Goal: Task Accomplishment & Management: Use online tool/utility

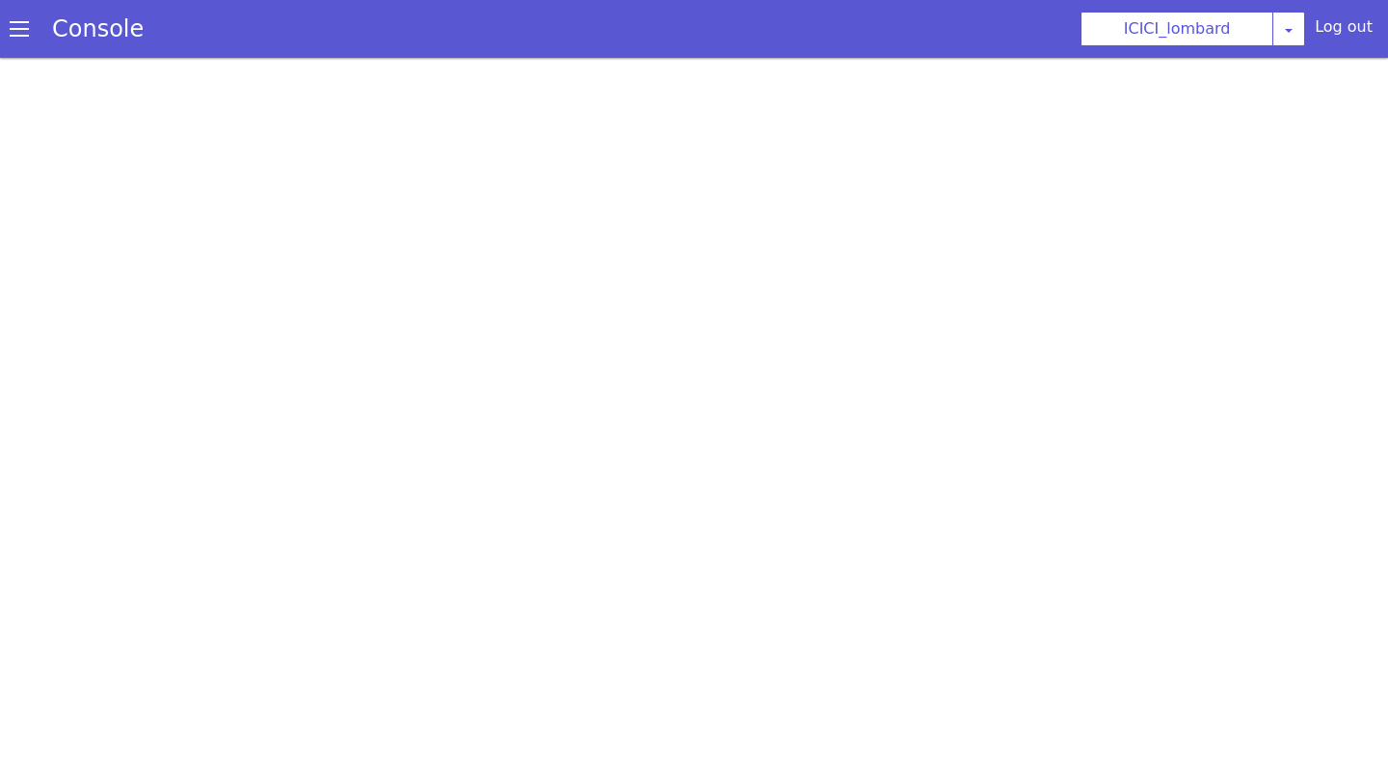
select select "hi"
select select "hi-IN-Wavenet-A"
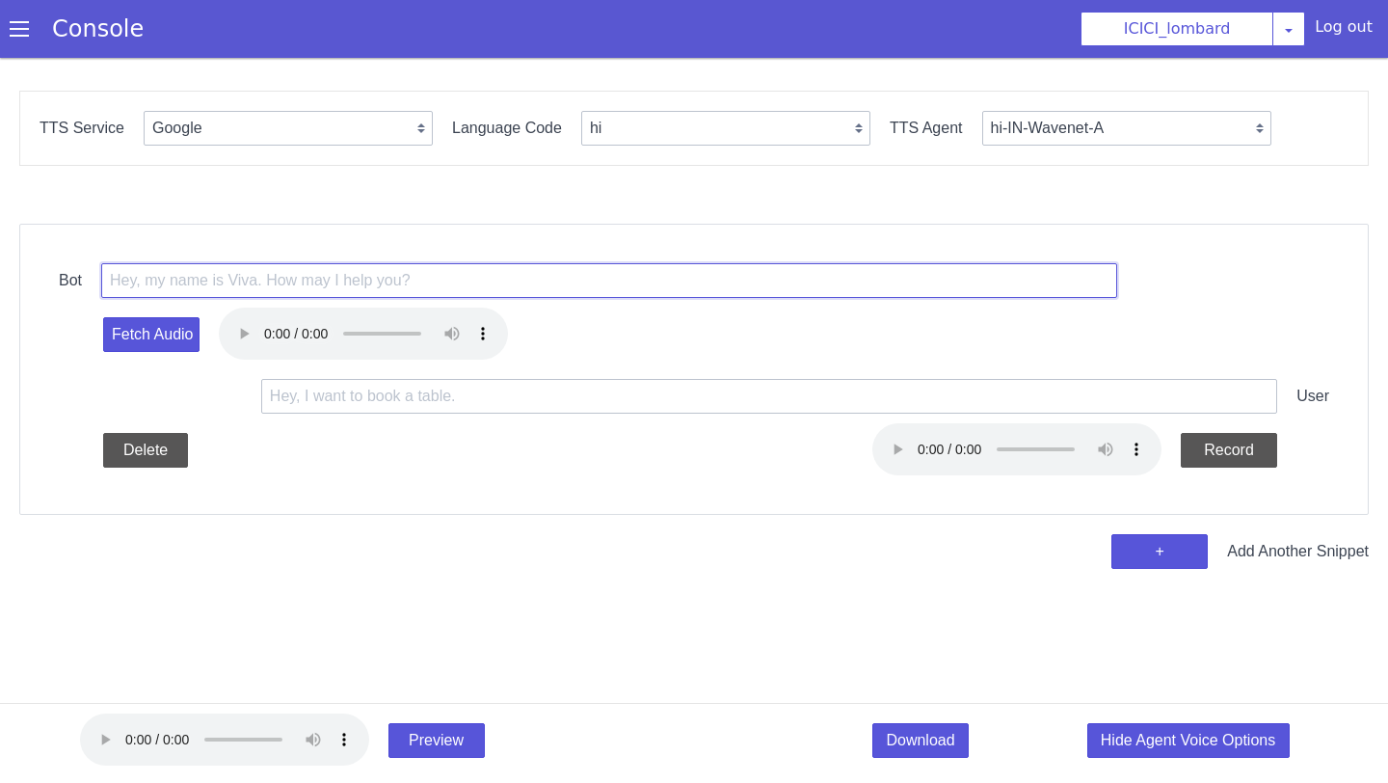
click at [239, 286] on input "text" at bounding box center [609, 280] width 1016 height 35
type input "HI"
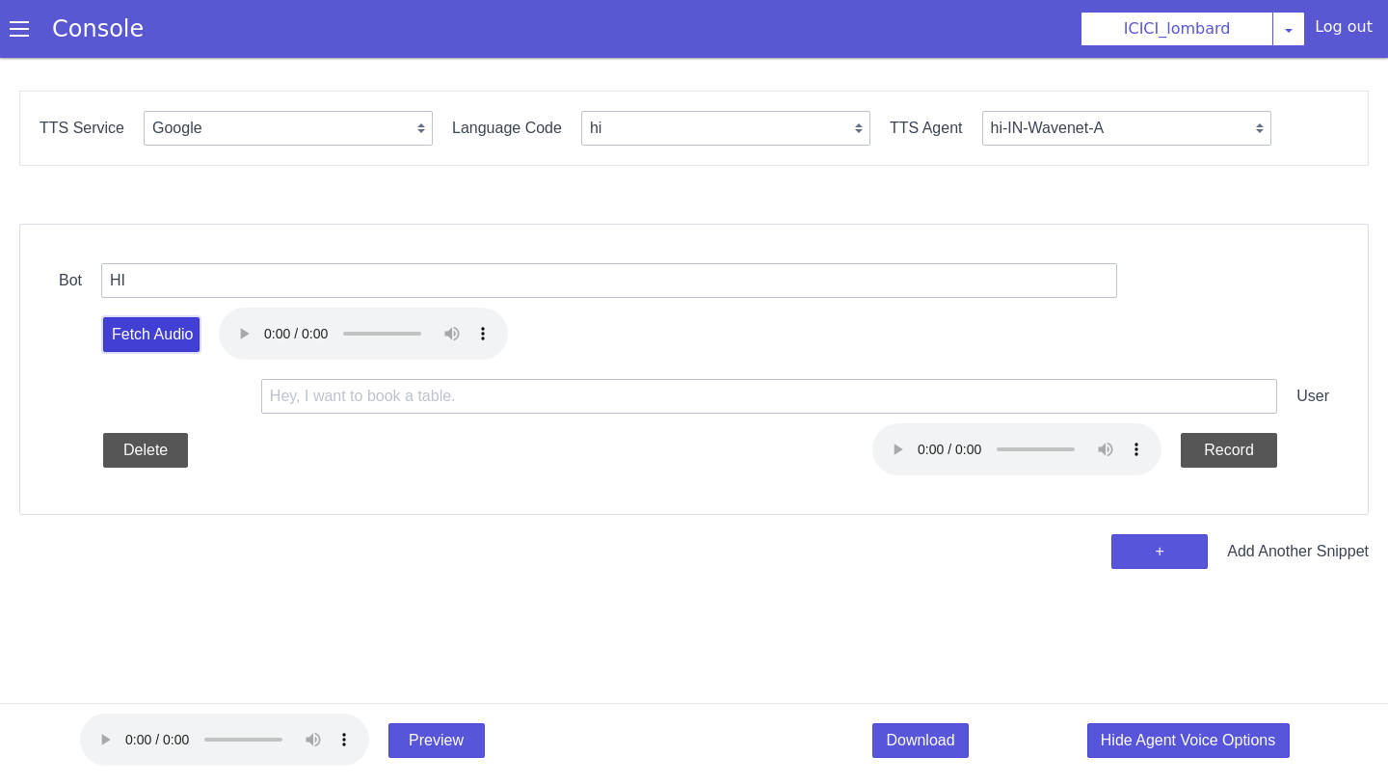
click at [132, 334] on button "Fetch Audio" at bounding box center [151, 334] width 96 height 35
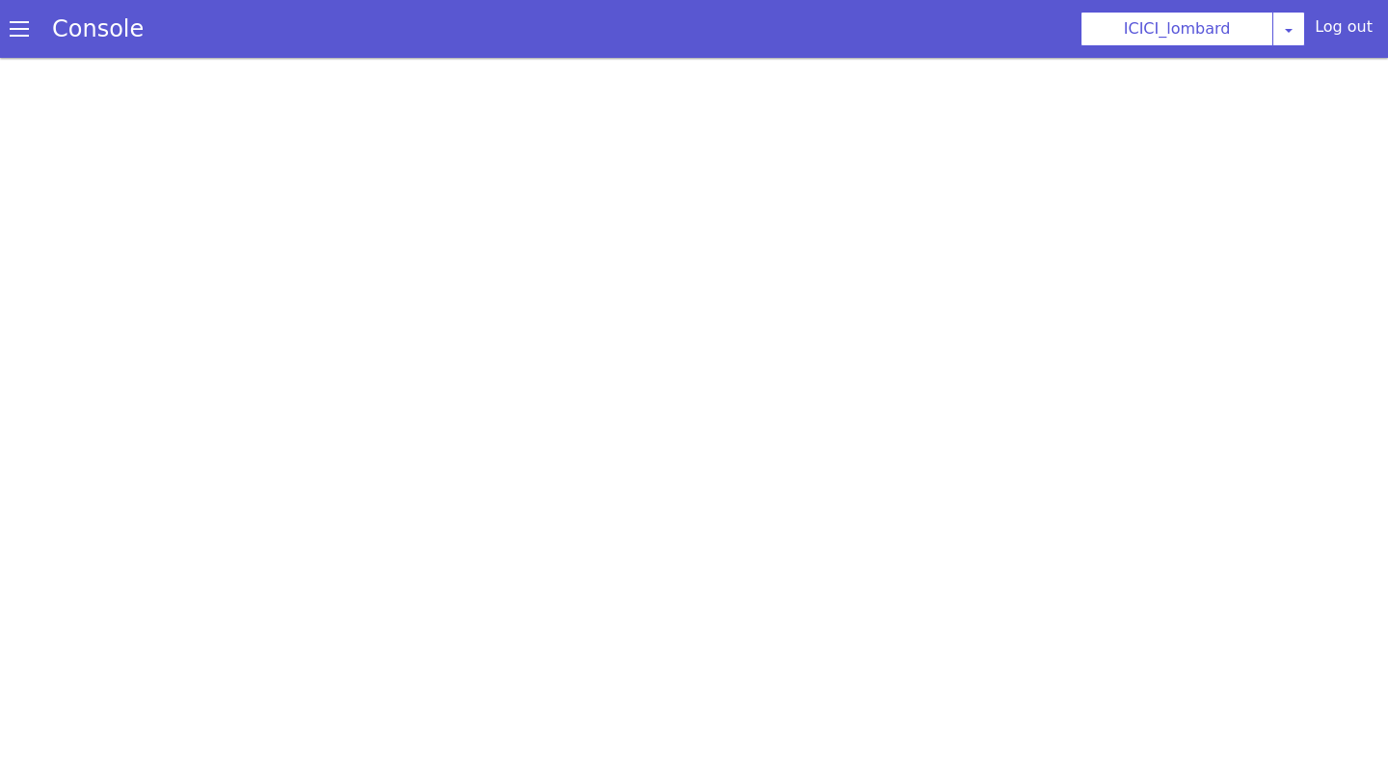
select select "hi"
select select "hi-IN-Wavenet-A"
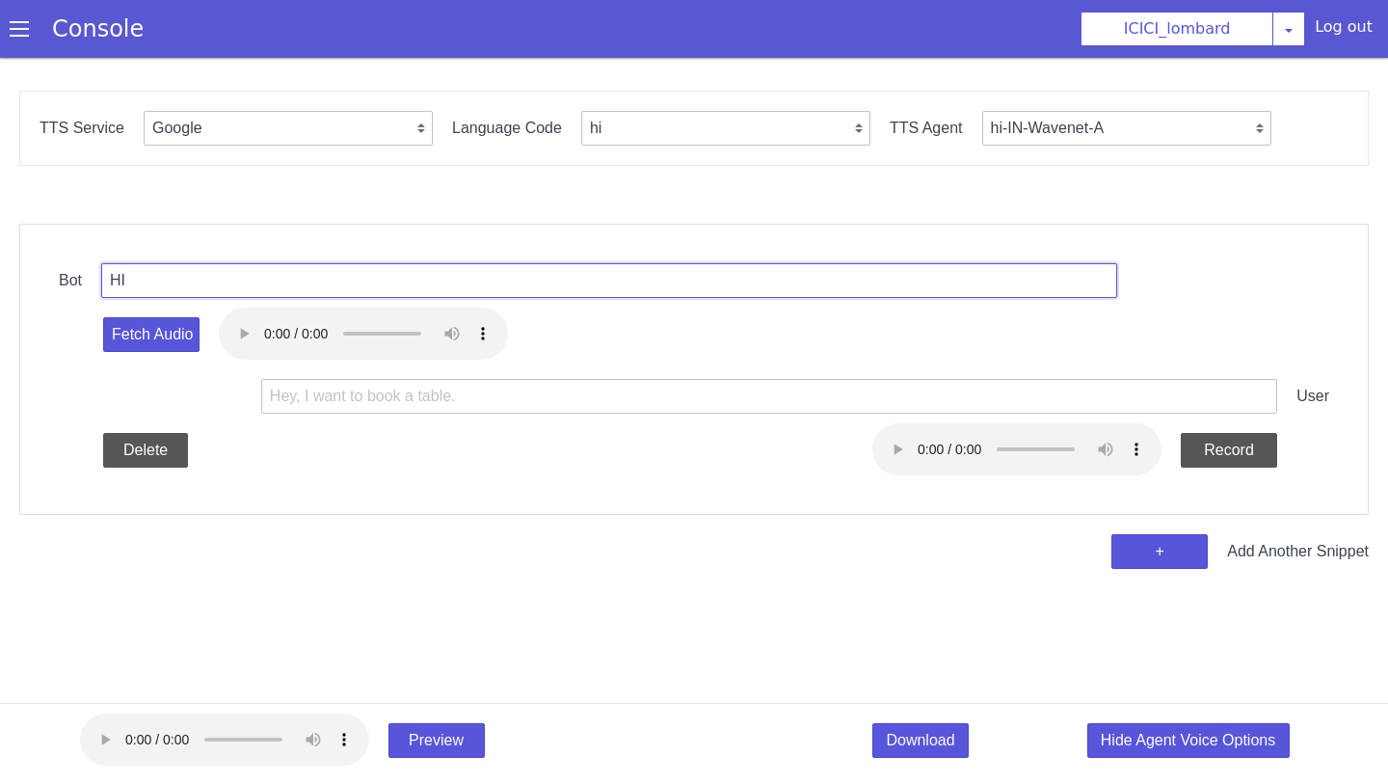
click at [218, 282] on input "HI" at bounding box center [609, 280] width 1016 height 35
type input "HELLO"
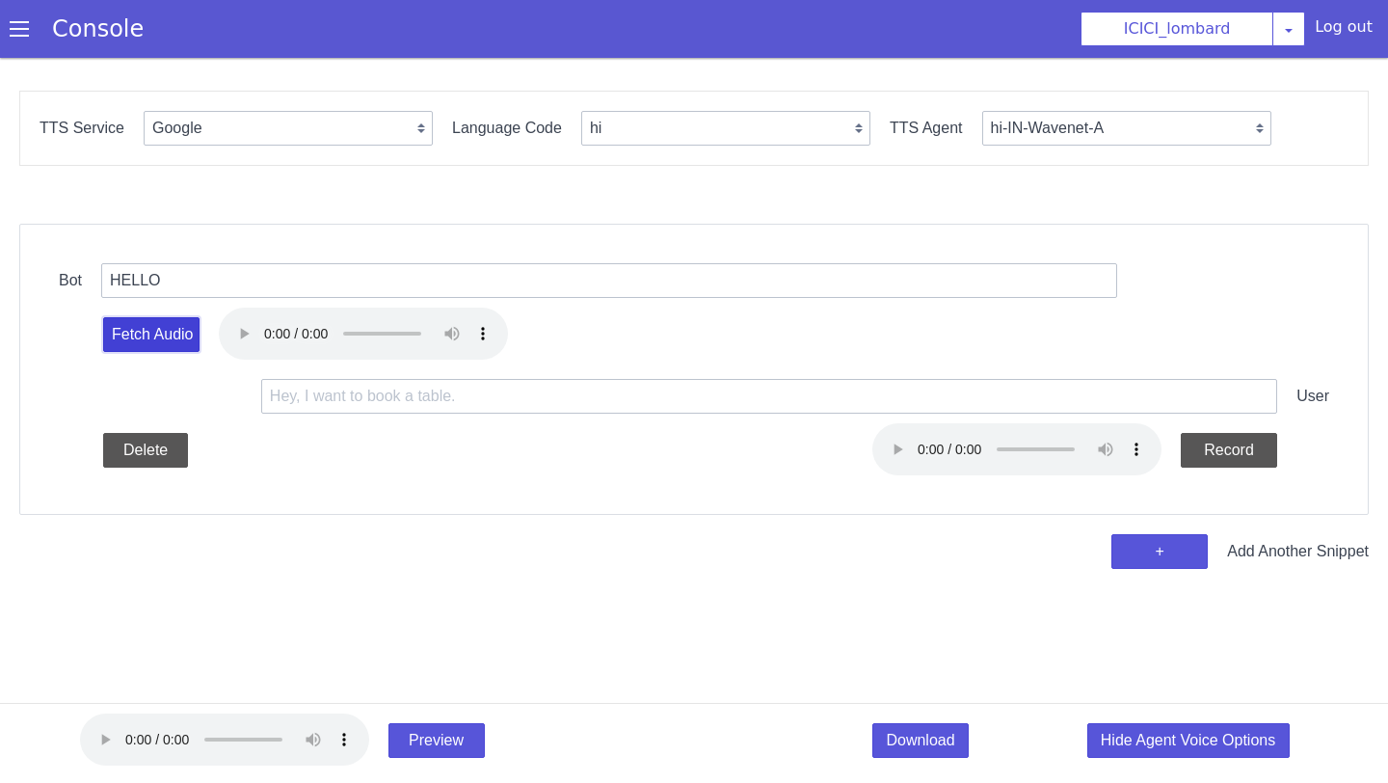
click at [156, 347] on button "Fetch Audio" at bounding box center [151, 334] width 96 height 35
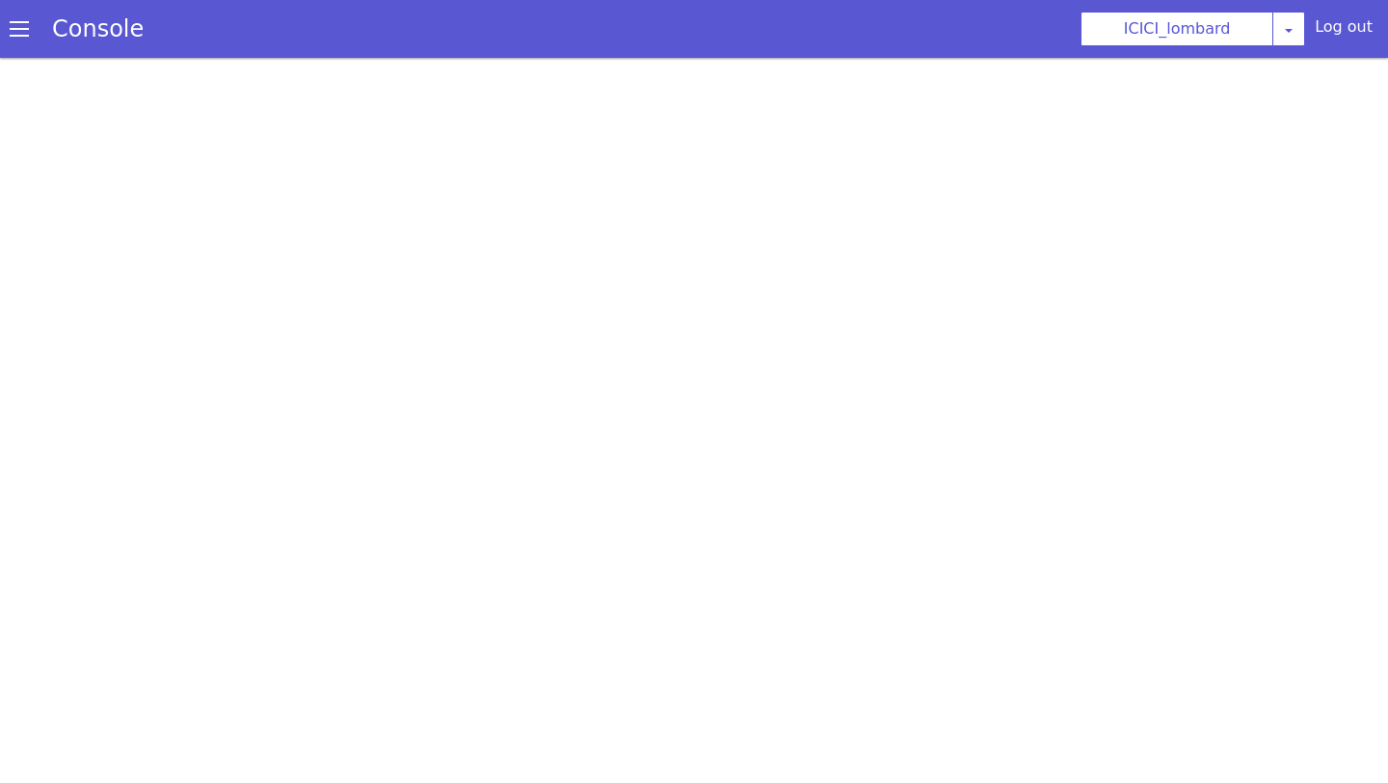
select select "hi"
select select "hi-IN-Wavenet-A"
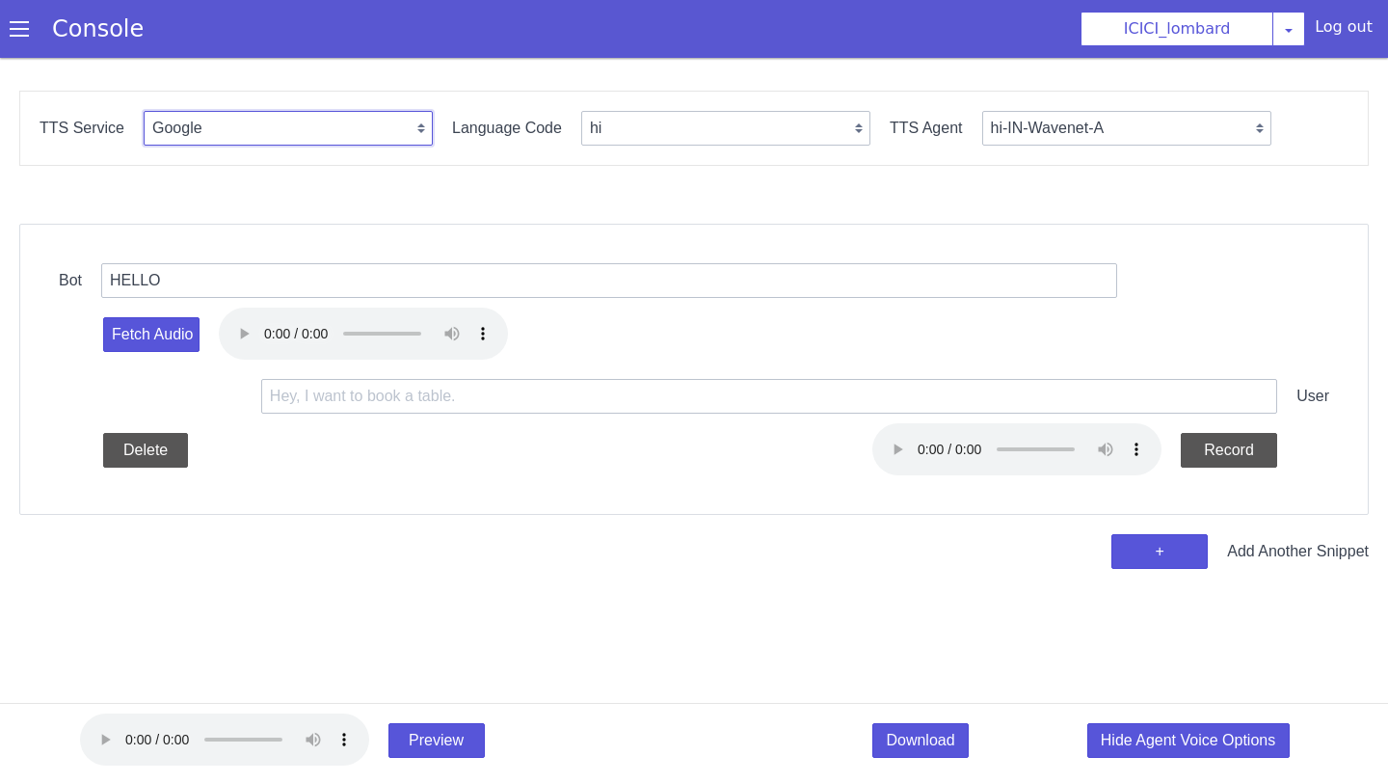
click at [353, 131] on select "Google Vernacular Azure" at bounding box center [288, 128] width 289 height 35
select select "Vernacular"
click at [144, 111] on select "Google Vernacular Azure" at bounding box center [288, 128] width 289 height 35
select select "en"
select select "vaanya"
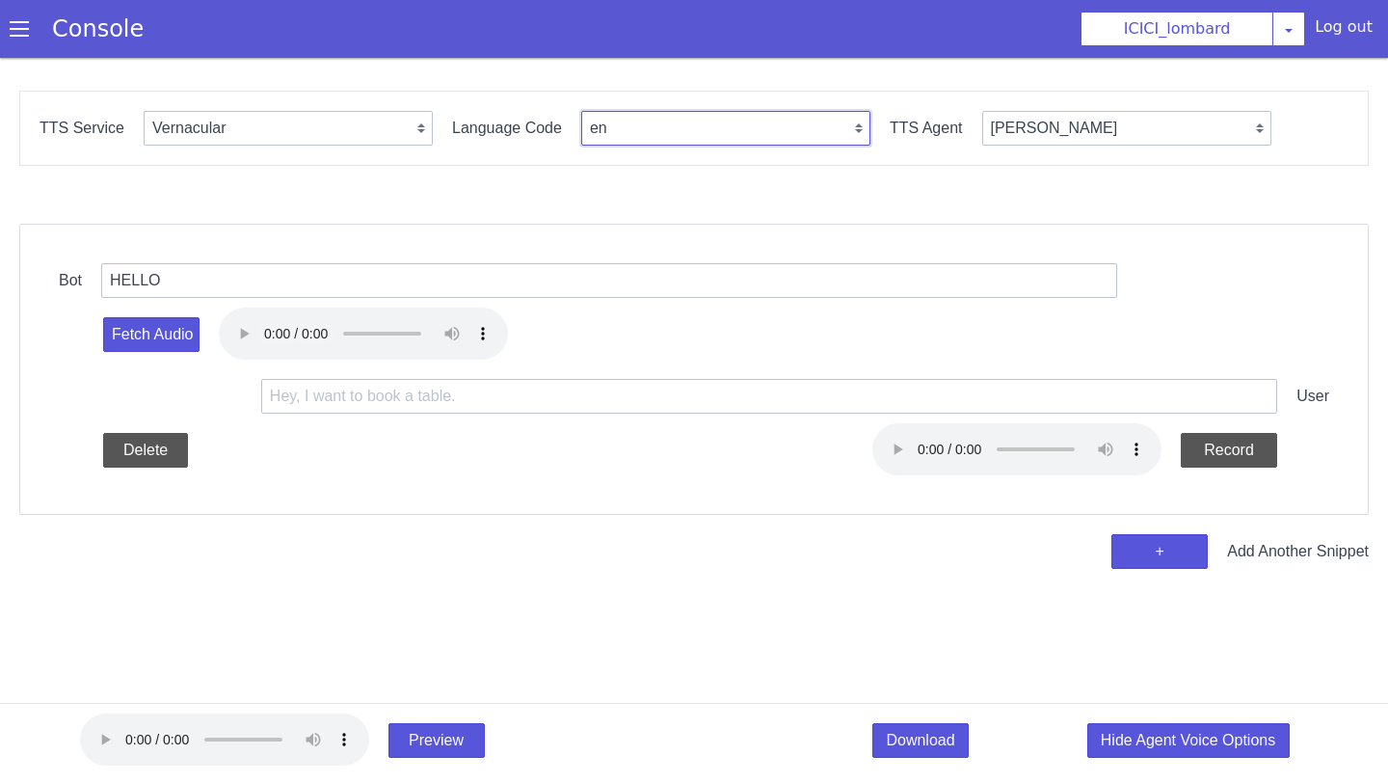
click at [620, 141] on select "en hi" at bounding box center [725, 128] width 289 height 35
click at [581, 111] on select "en hi" at bounding box center [725, 128] width 289 height 35
click at [620, 154] on div "TTS Service Google Vernacular Azure Language Code en hi TTS Agent vaanya" at bounding box center [693, 128] width 1349 height 75
click at [619, 132] on select "en hi" at bounding box center [725, 128] width 289 height 35
select select "hi"
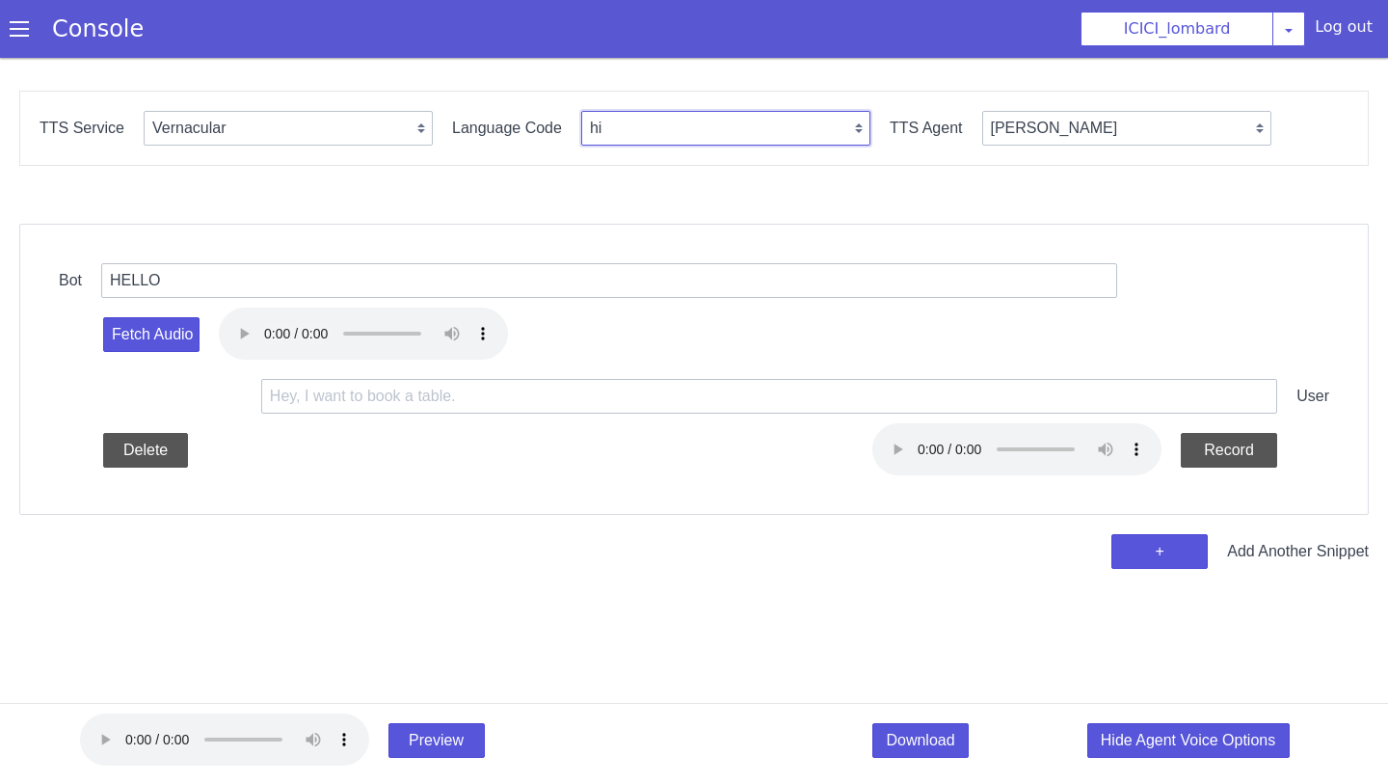
click at [581, 111] on select "en hi" at bounding box center [725, 128] width 289 height 35
click at [1062, 121] on select "ayushi anuradha" at bounding box center [1126, 128] width 289 height 35
select select "anuradha"
click at [1011, 412] on select "ayushi anuradha" at bounding box center [1115, 535] width 209 height 247
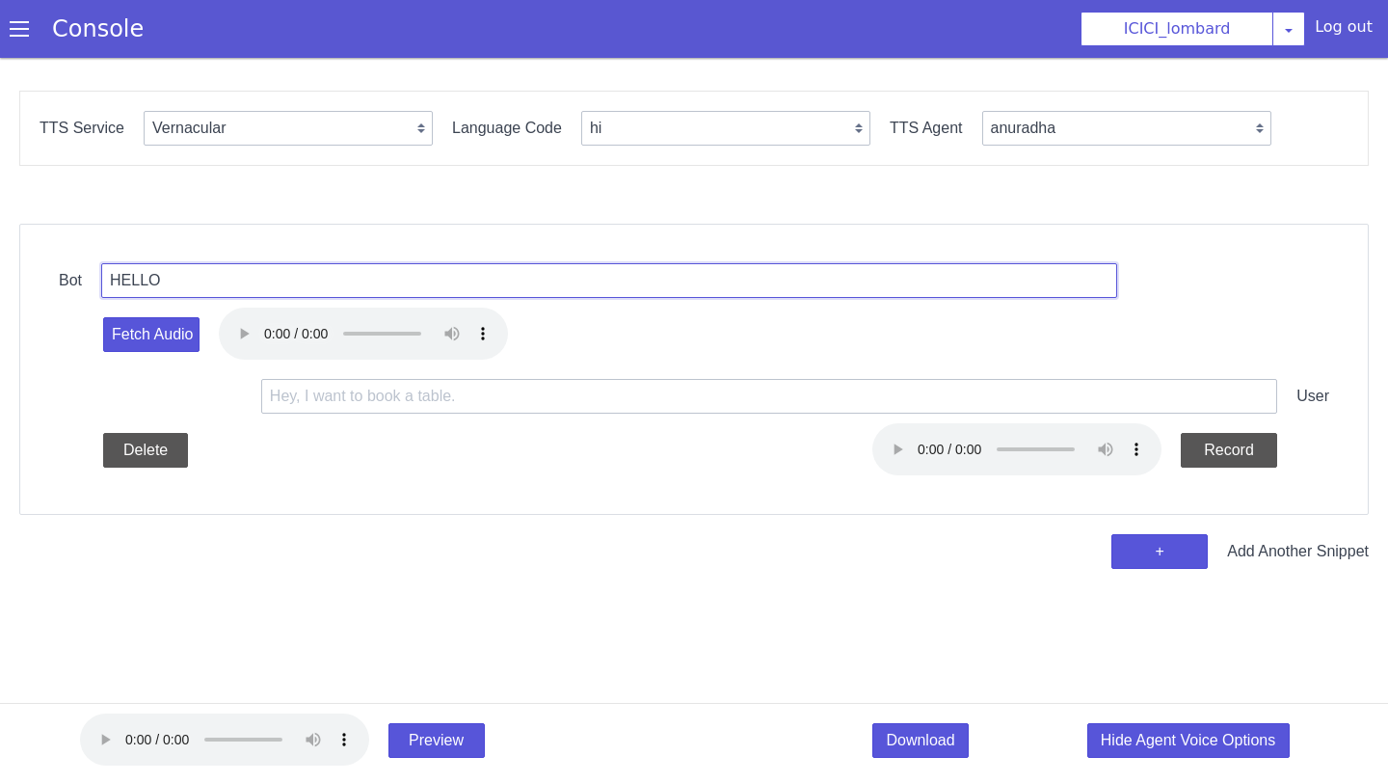
click at [214, 272] on input "HELLO" at bounding box center [609, 280] width 1016 height 35
type input "HELLO, HOW ARE YOU"
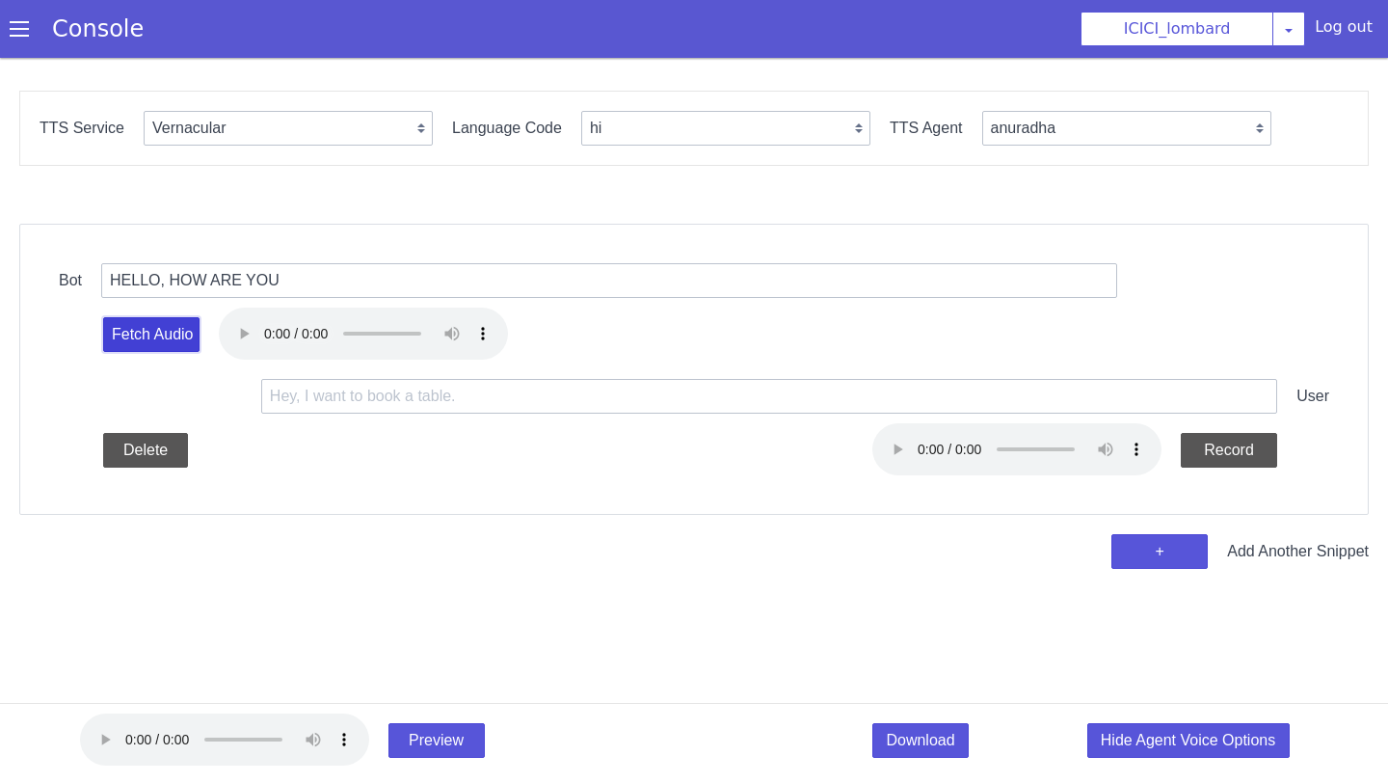
click at [149, 343] on button "Fetch Audio" at bounding box center [151, 334] width 96 height 35
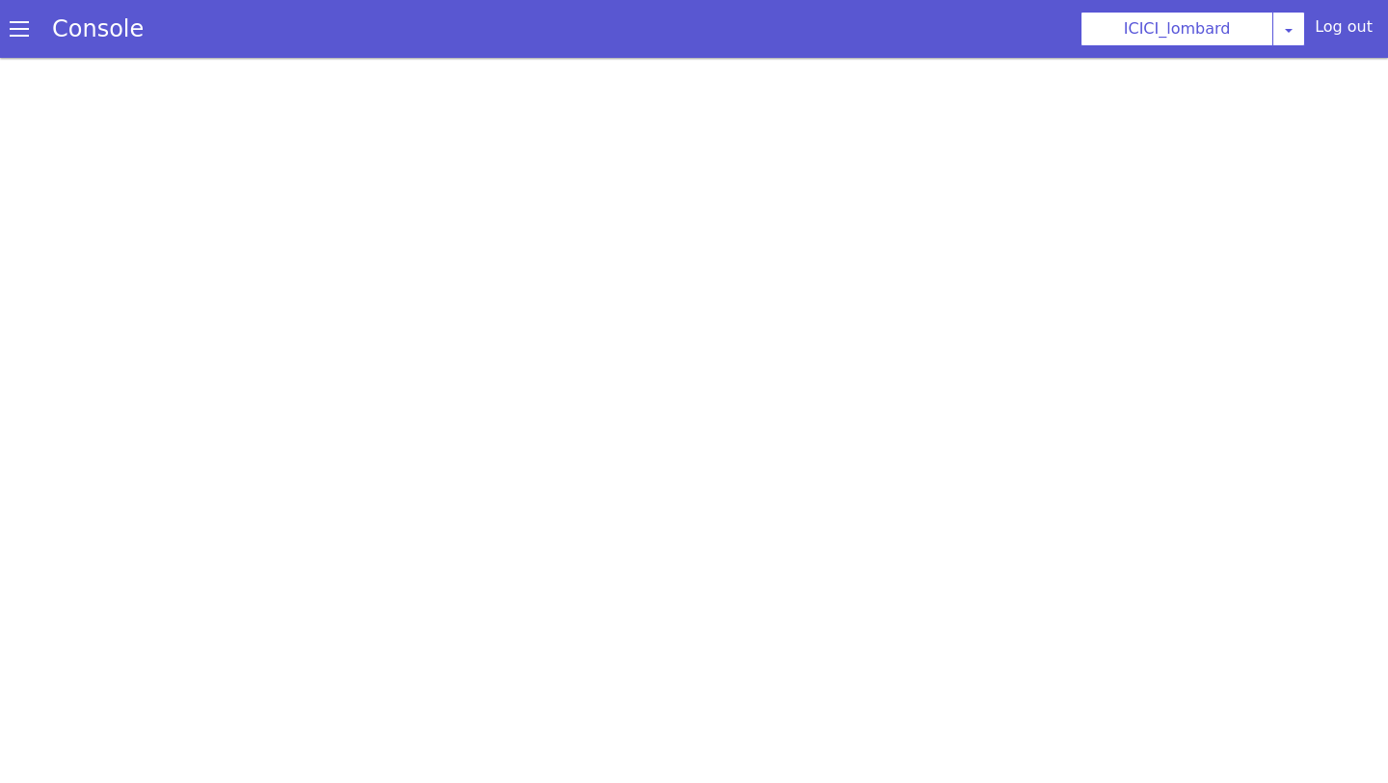
click at [238, 336] on html at bounding box center [694, 269] width 1388 height 435
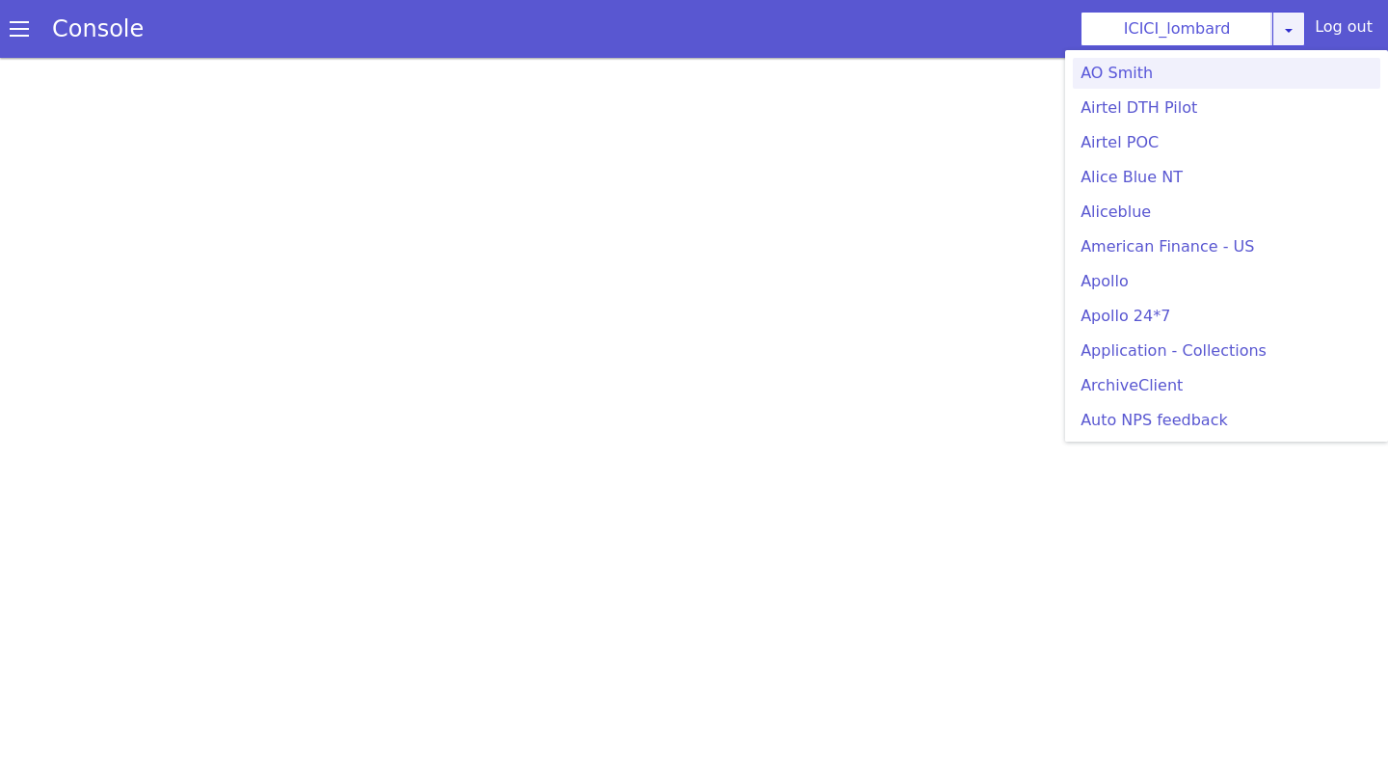
click at [1305, 23] on link at bounding box center [1288, 29] width 33 height 35
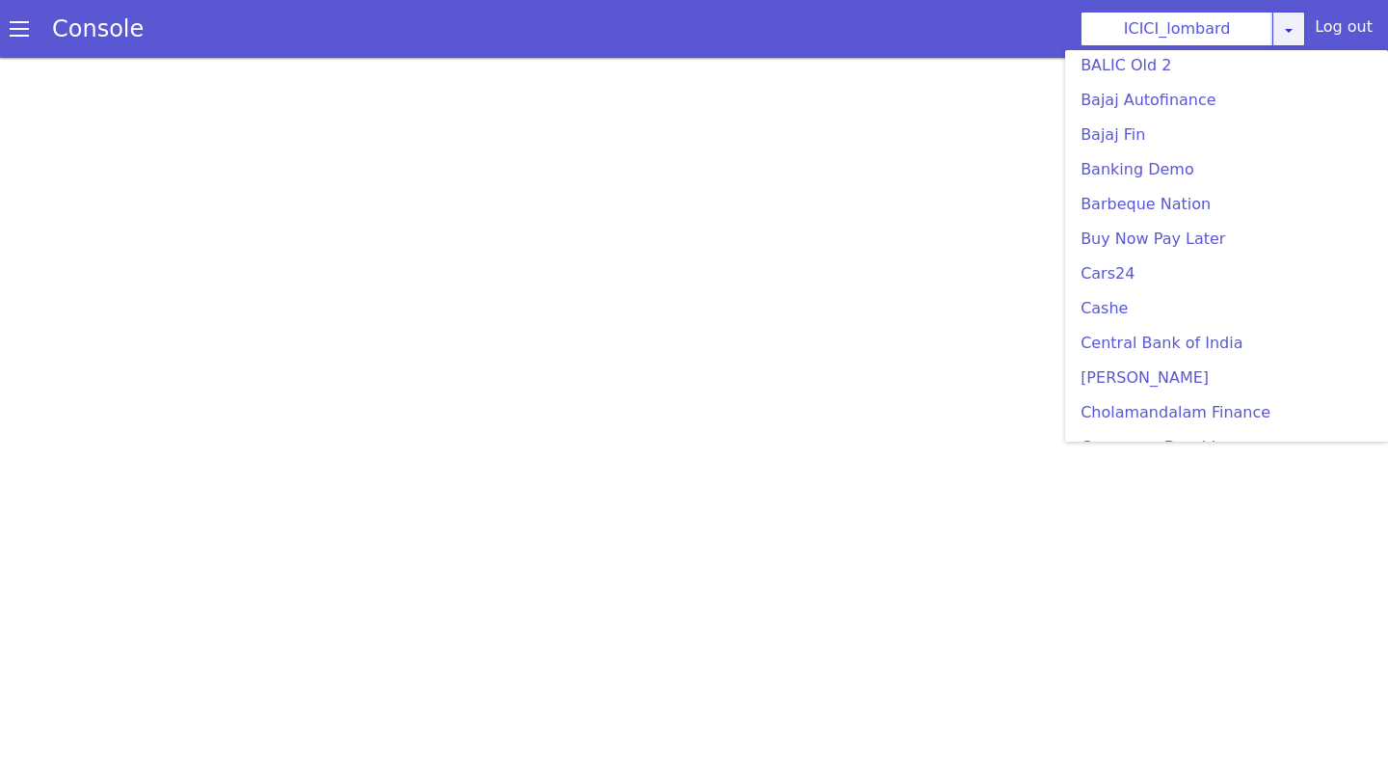
scroll to position [601, 0]
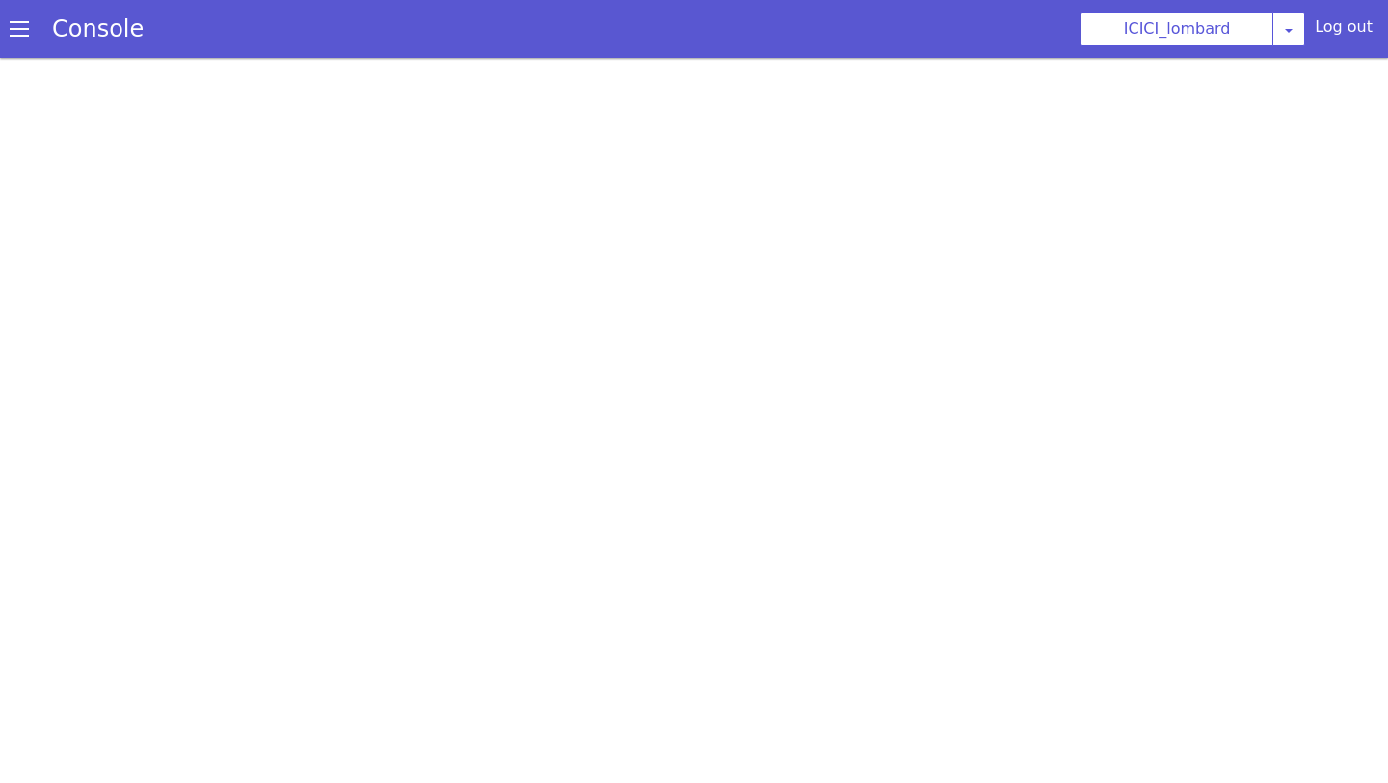
click at [913, 306] on html at bounding box center [694, 269] width 1388 height 435
select select "hi"
select select "hi-IN-Wavenet-A"
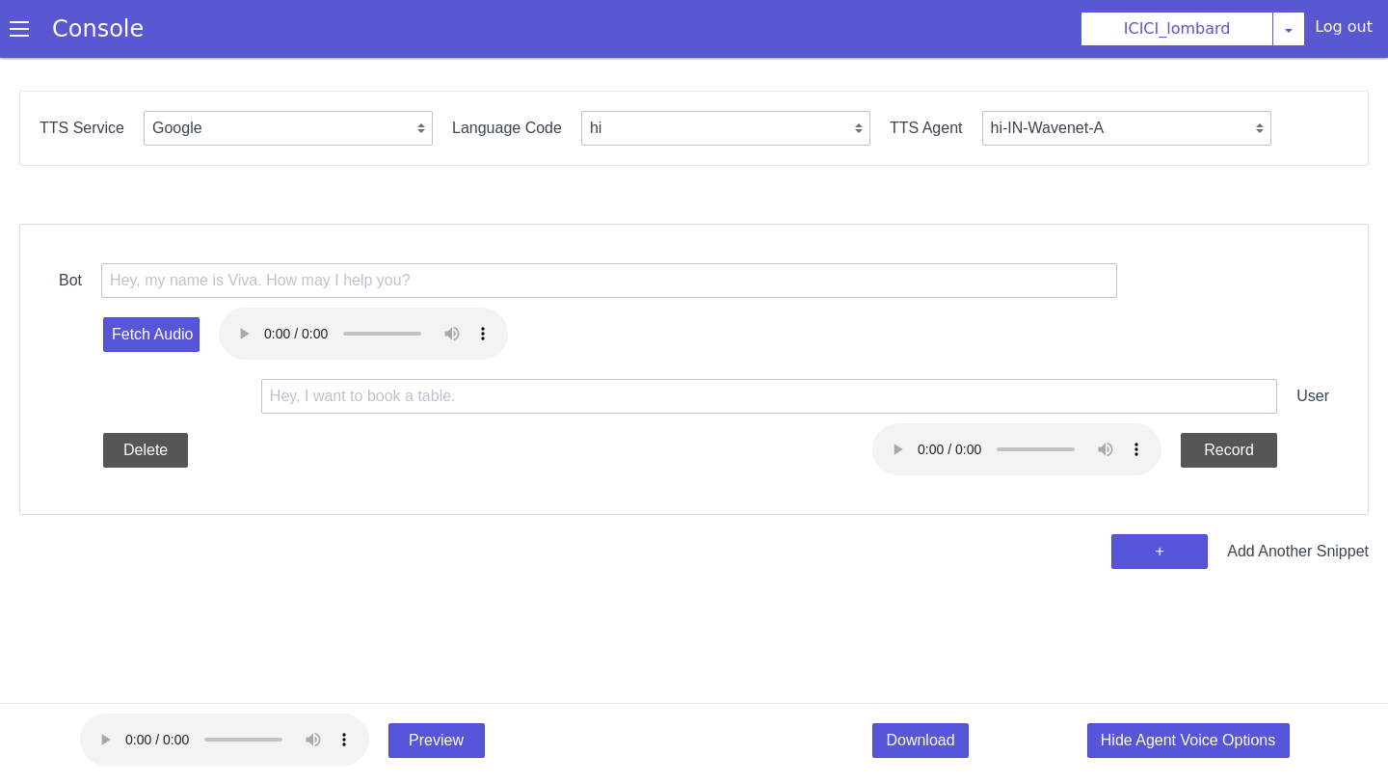
scroll to position [0, 0]
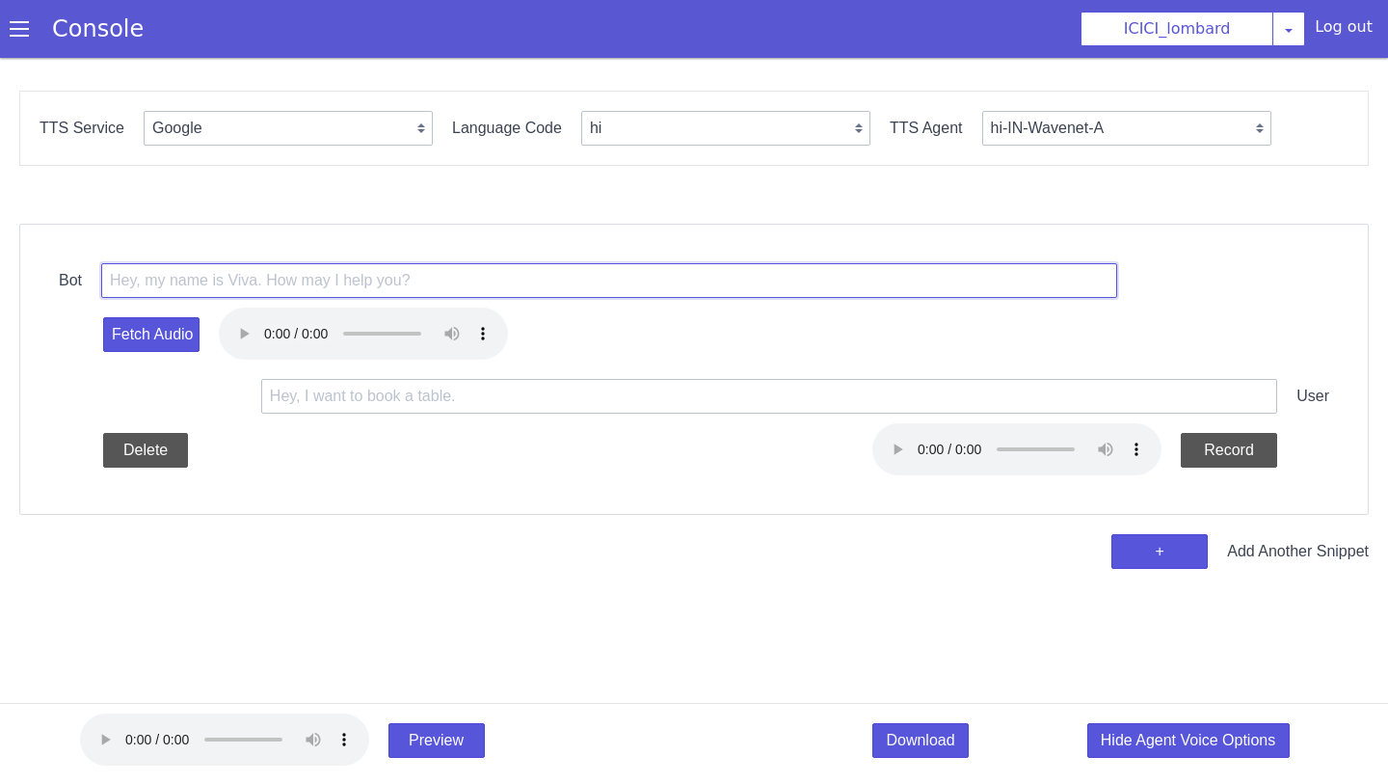
click at [227, 274] on input "text" at bounding box center [609, 280] width 1016 height 35
type input "HELLO, HOW ARE YOU"
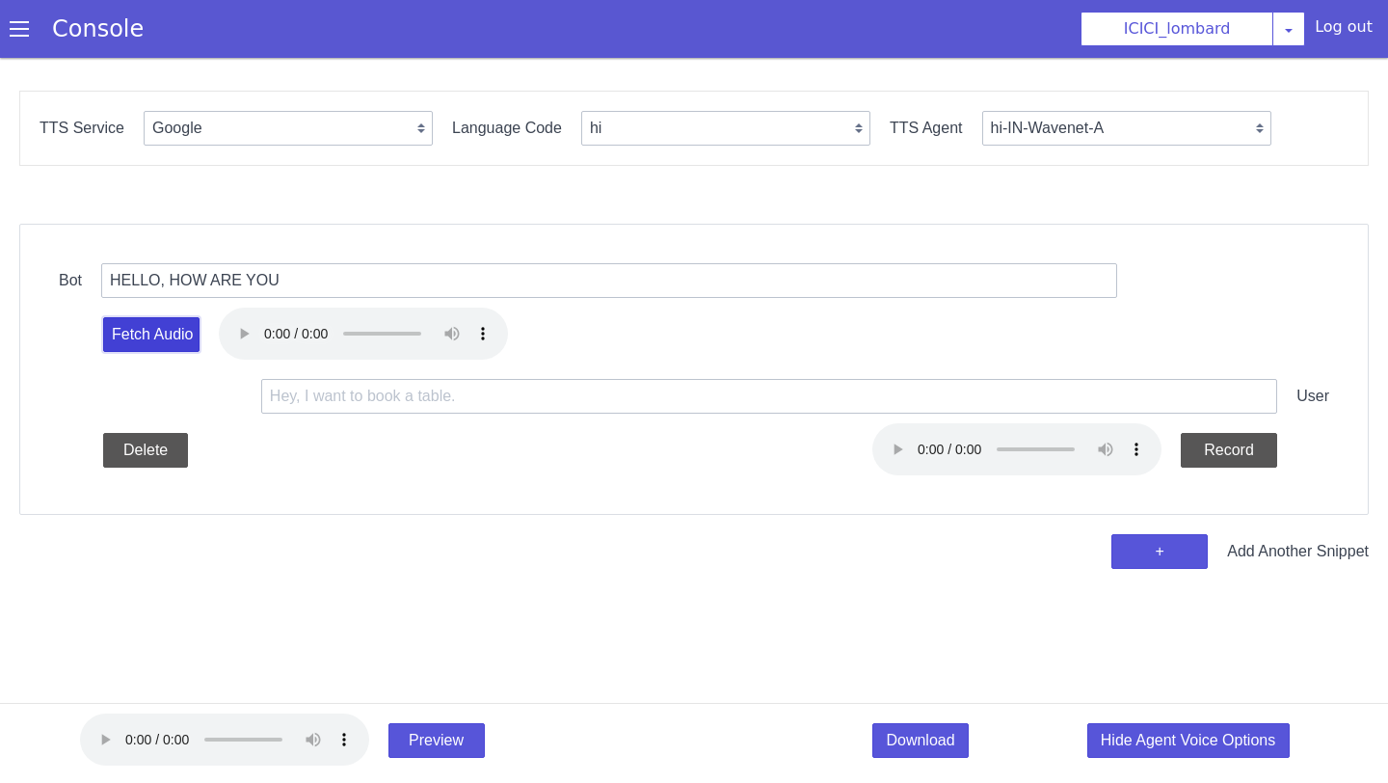
click at [161, 332] on button "Fetch Audio" at bounding box center [151, 334] width 96 height 35
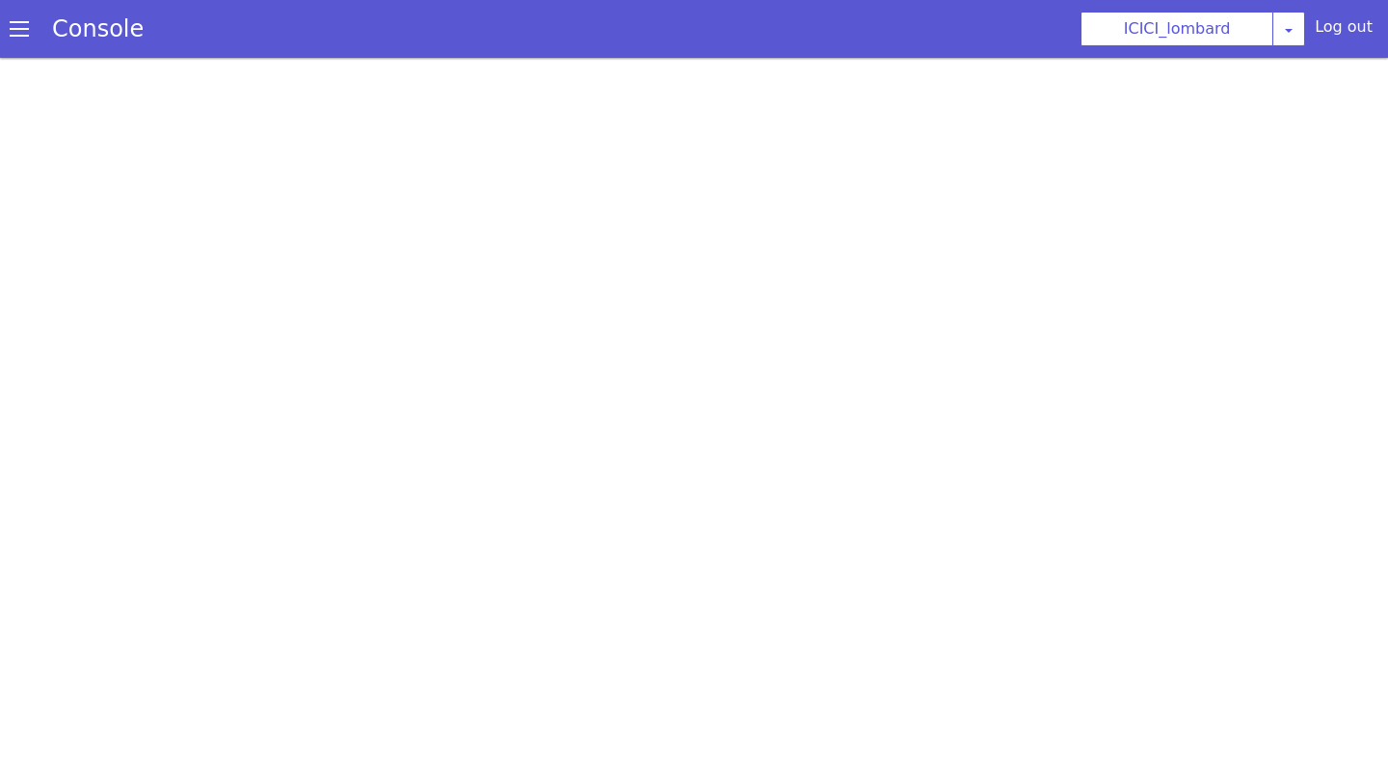
select select "hi"
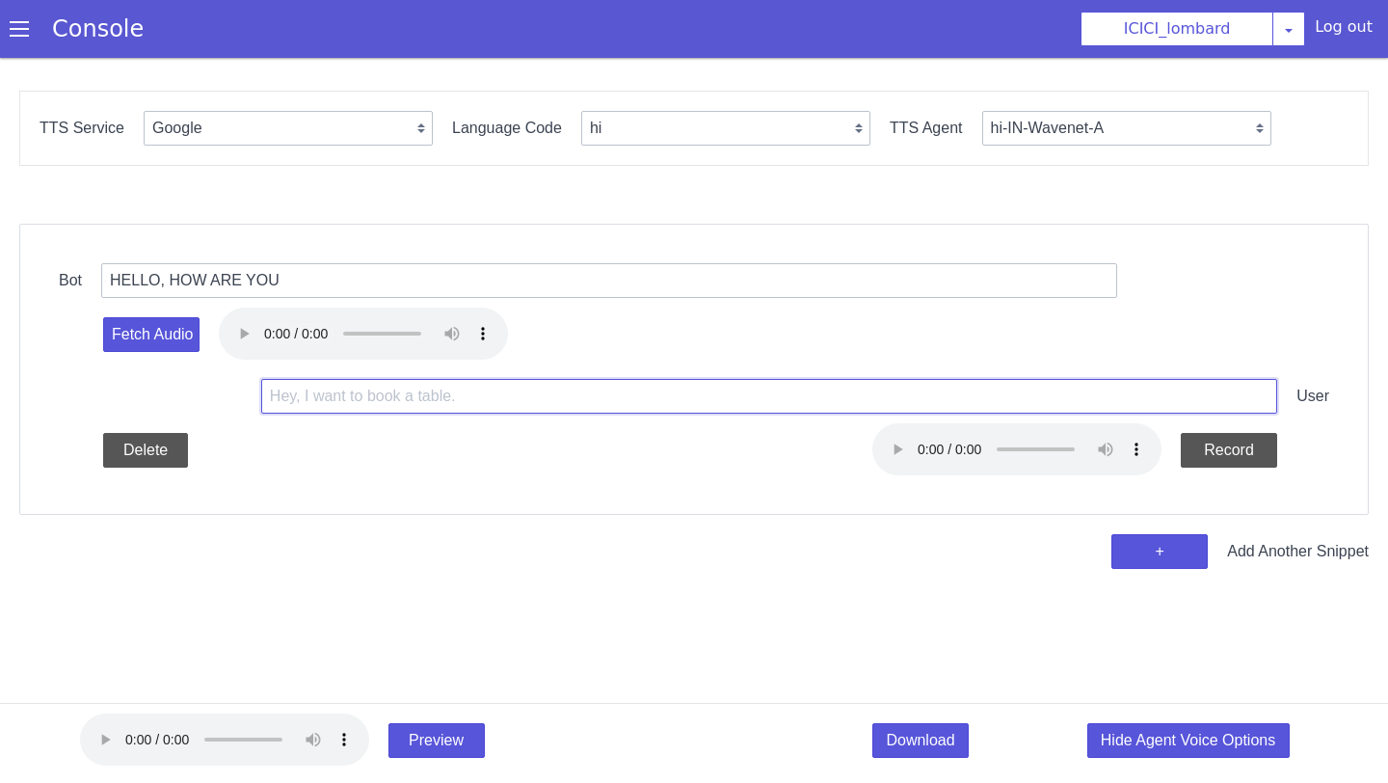
click at [1140, 410] on input "text" at bounding box center [769, 396] width 1016 height 35
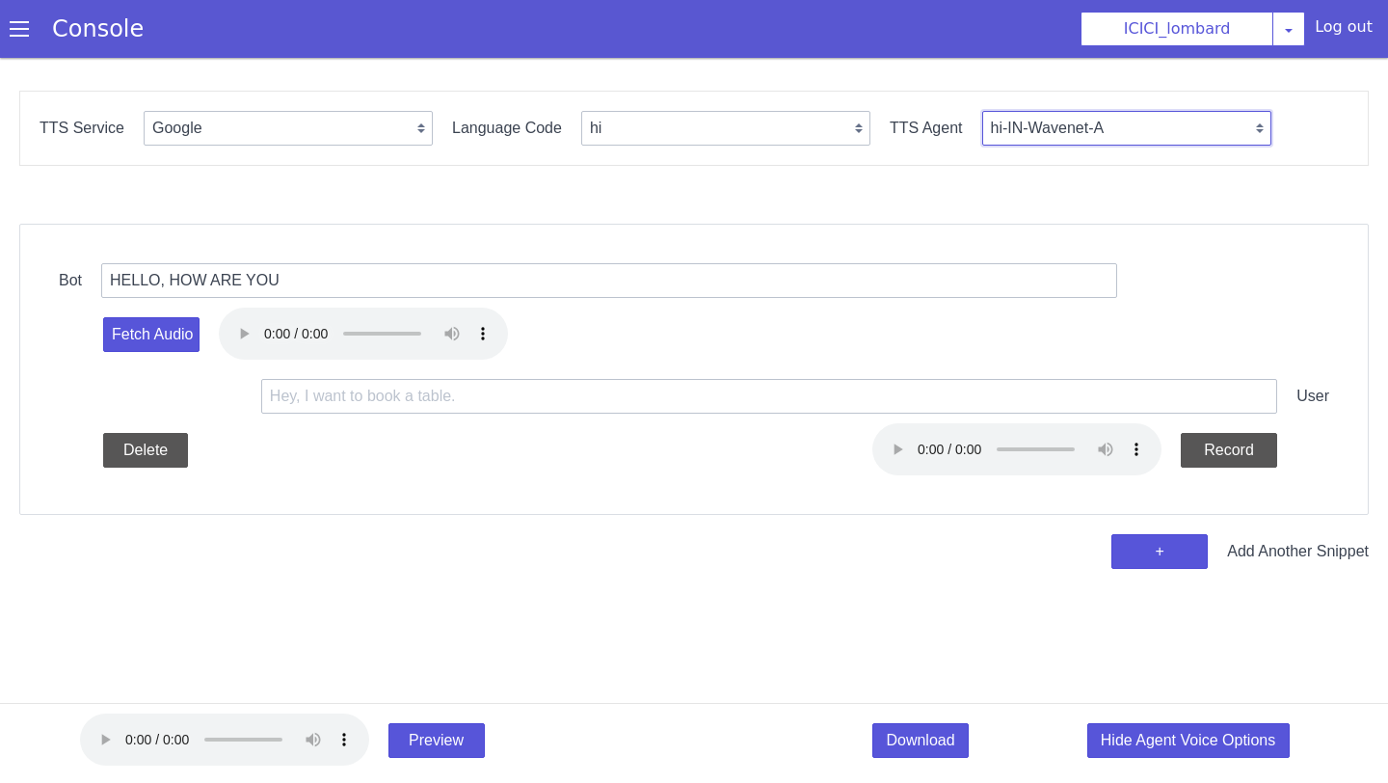
click at [1183, 120] on select "hi-IN-Standard-A hi-IN-Standard-B hi-IN-Standard-C hi-IN-Standard-D hi-IN-Waven…" at bounding box center [1126, 128] width 289 height 35
select select "hi-IN-Standard-A"
click at [982, 111] on select "hi-IN-Standard-A hi-IN-Standard-B hi-IN-Standard-C hi-IN-Standard-D hi-IN-Waven…" at bounding box center [1126, 128] width 289 height 35
click at [169, 329] on button "Fetch Audio" at bounding box center [151, 334] width 96 height 35
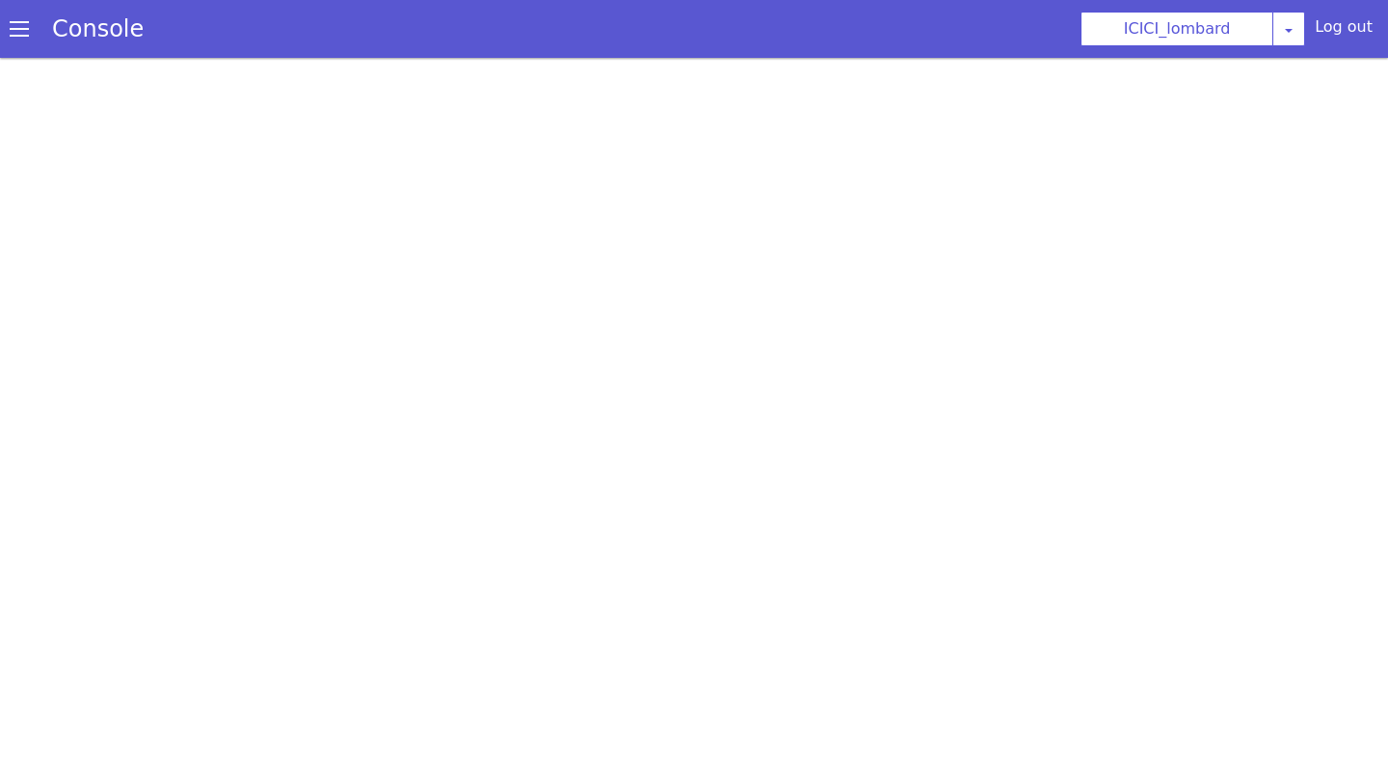
select select "hi"
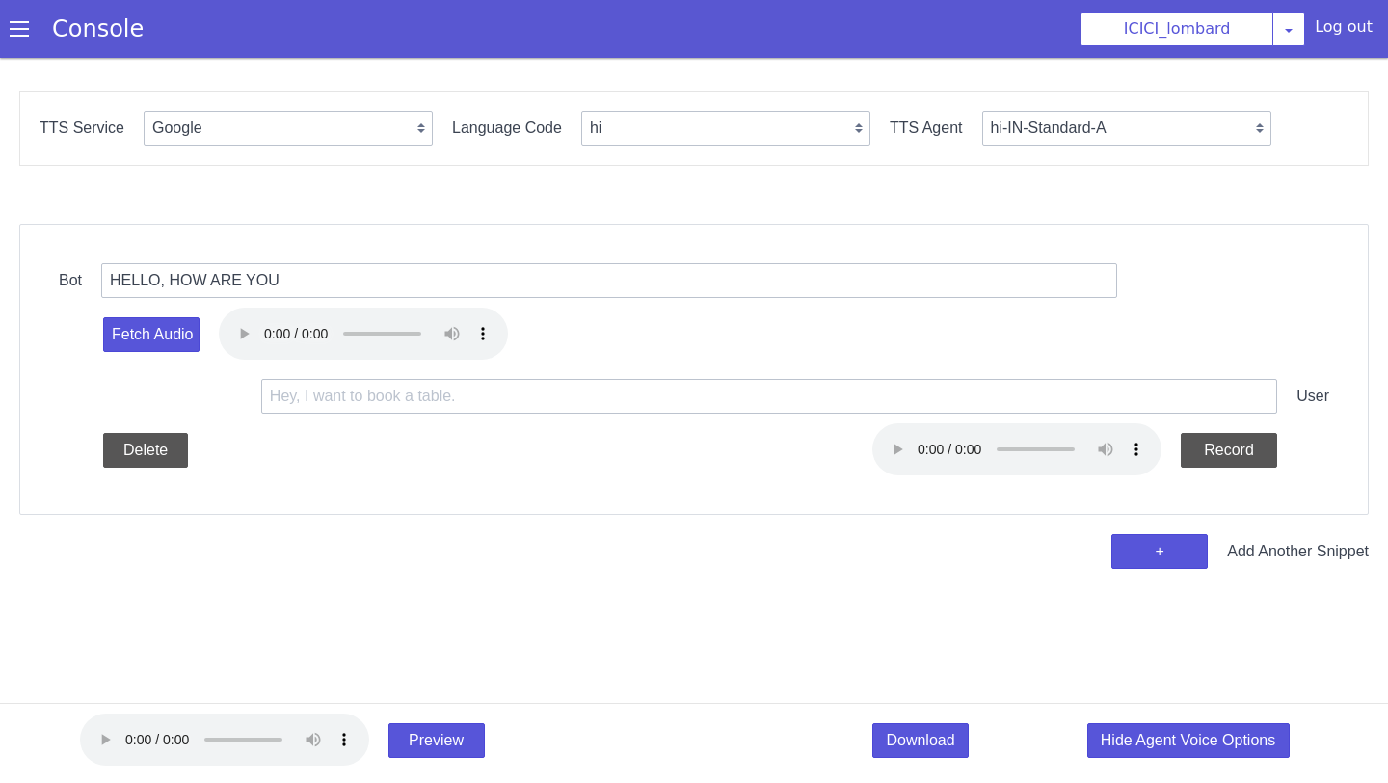
click at [28, 40] on div "Console" at bounding box center [88, 29] width 176 height 54
click at [26, 40] on div "Console" at bounding box center [88, 29] width 176 height 54
click at [16, 35] on span at bounding box center [19, 28] width 19 height 19
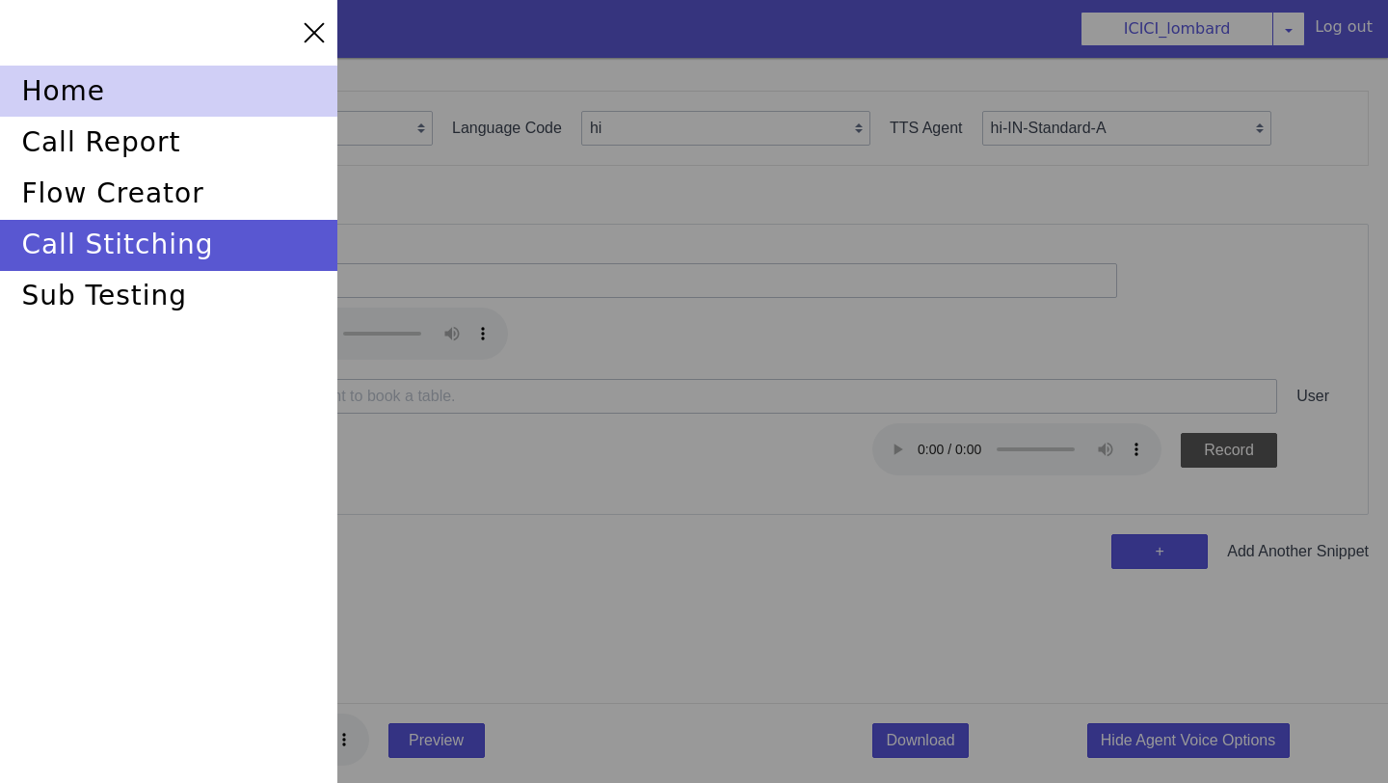
click at [59, 106] on div "home" at bounding box center [168, 91] width 337 height 51
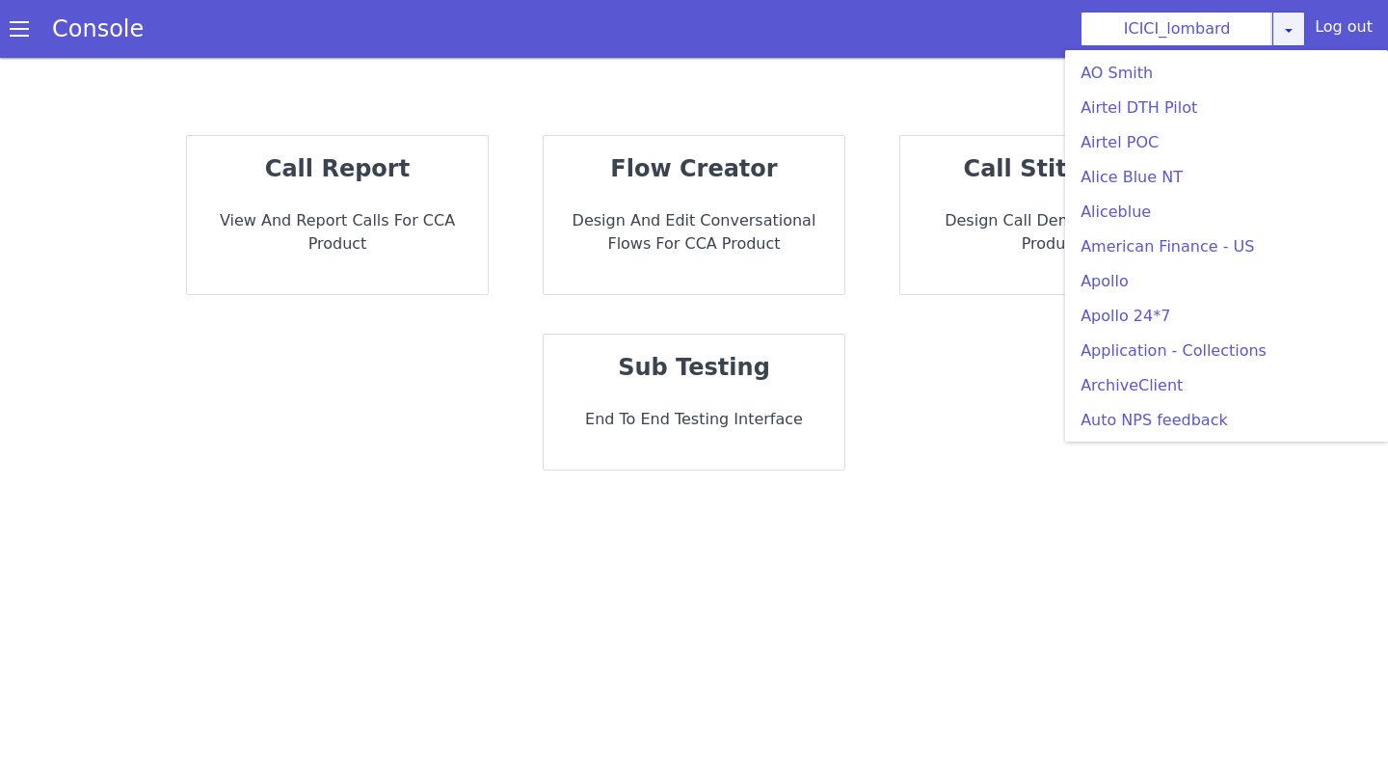
click at [1367, 327] on link at bounding box center [1389, 350] width 45 height 46
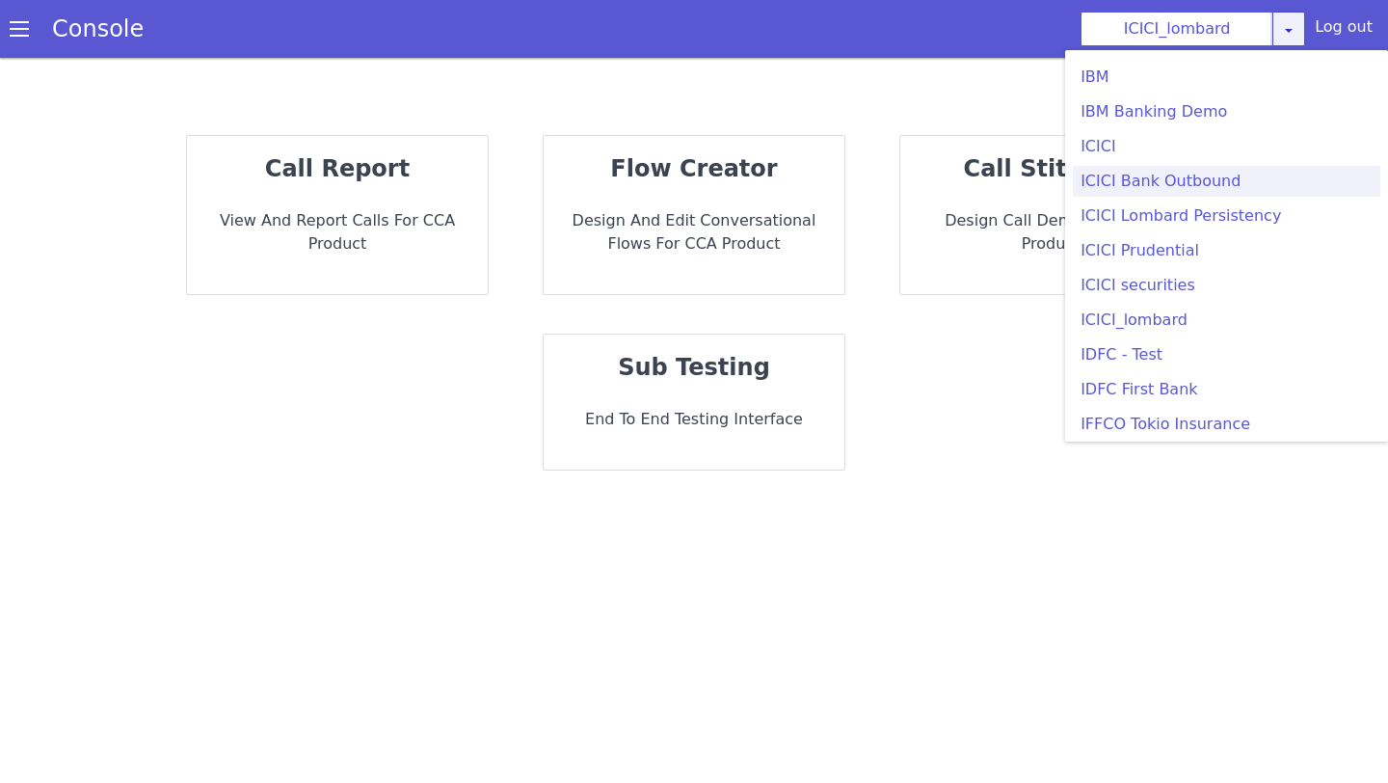
scroll to position [2106, 0]
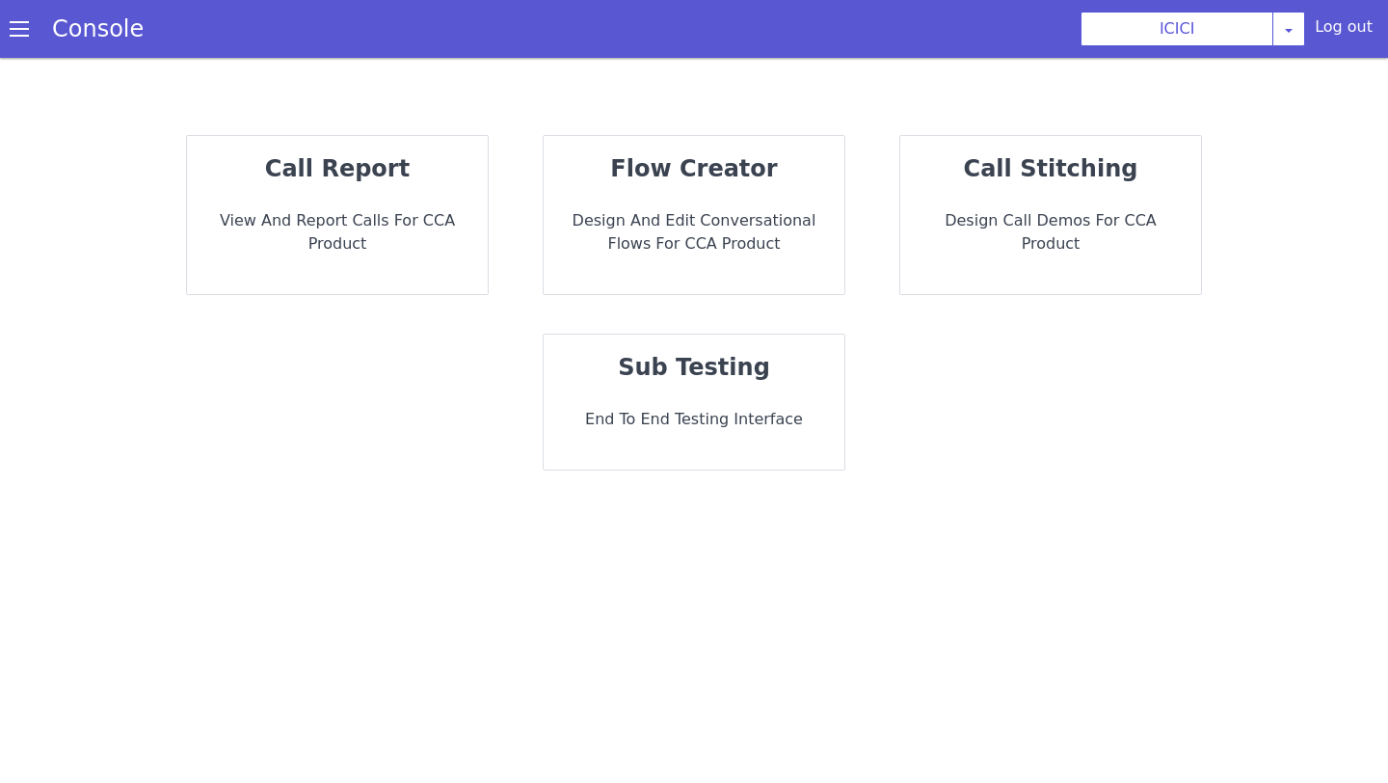
click at [1008, 213] on p "Design call demos for CCA Product" at bounding box center [1051, 232] width 270 height 46
click at [338, 221] on p "View and report calls for CCA Product" at bounding box center [337, 232] width 270 height 46
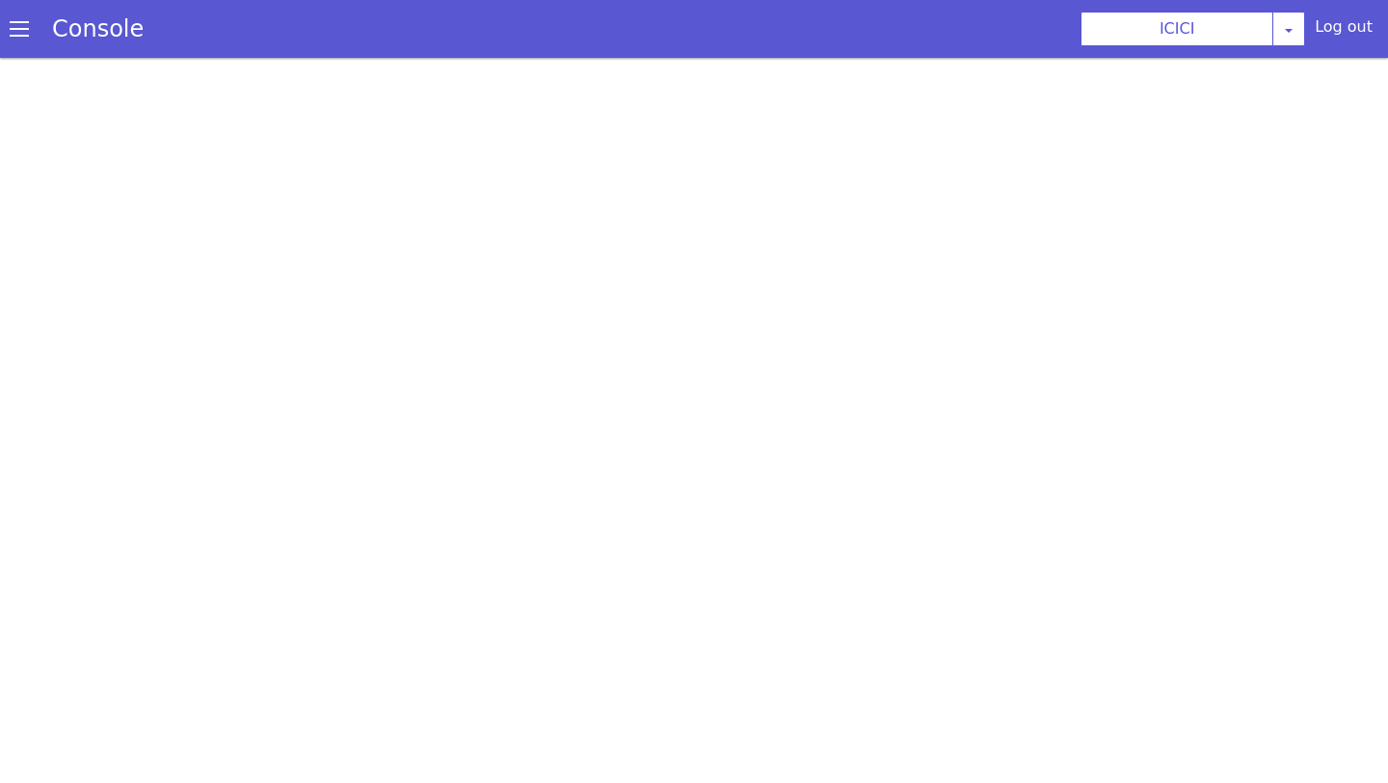
scroll to position [6, 0]
select select "hi"
select select "hi-IN-Wavenet-A"
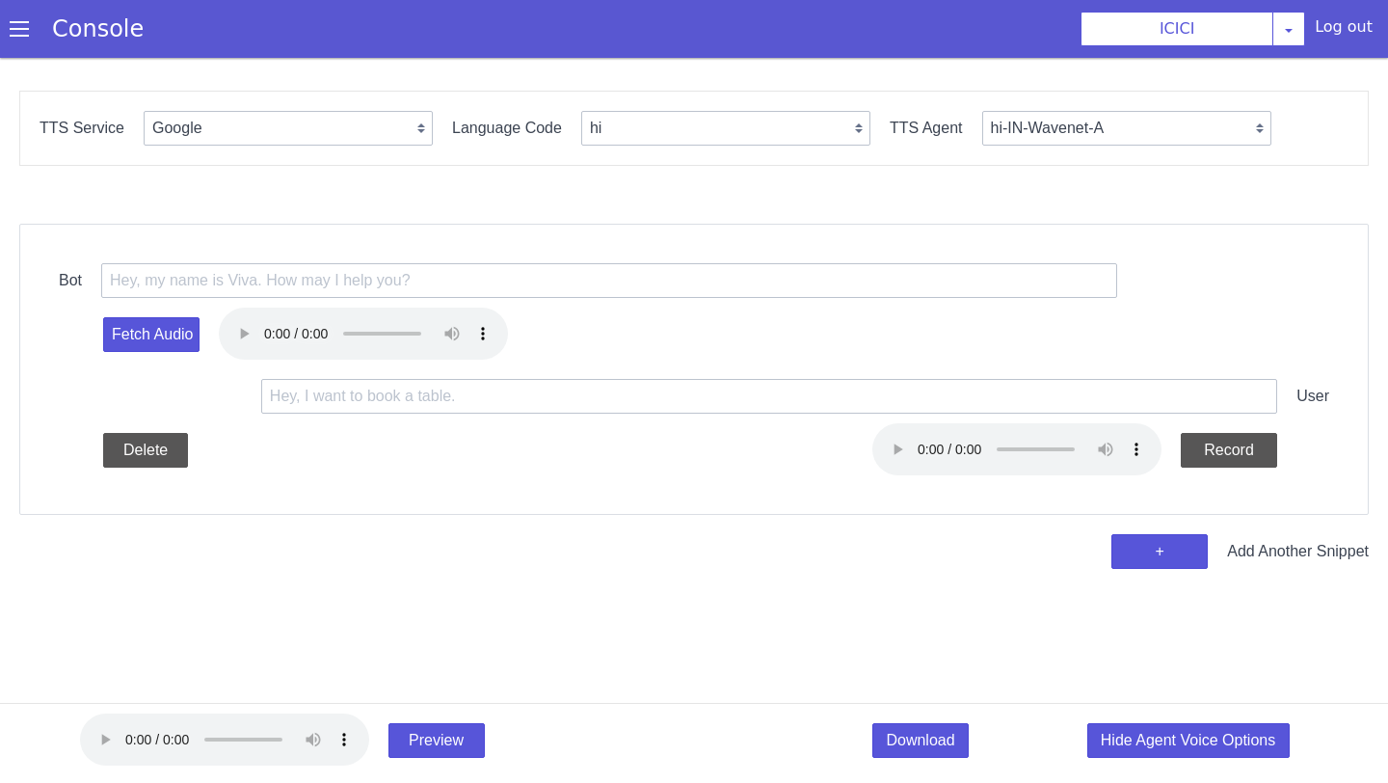
scroll to position [5, 0]
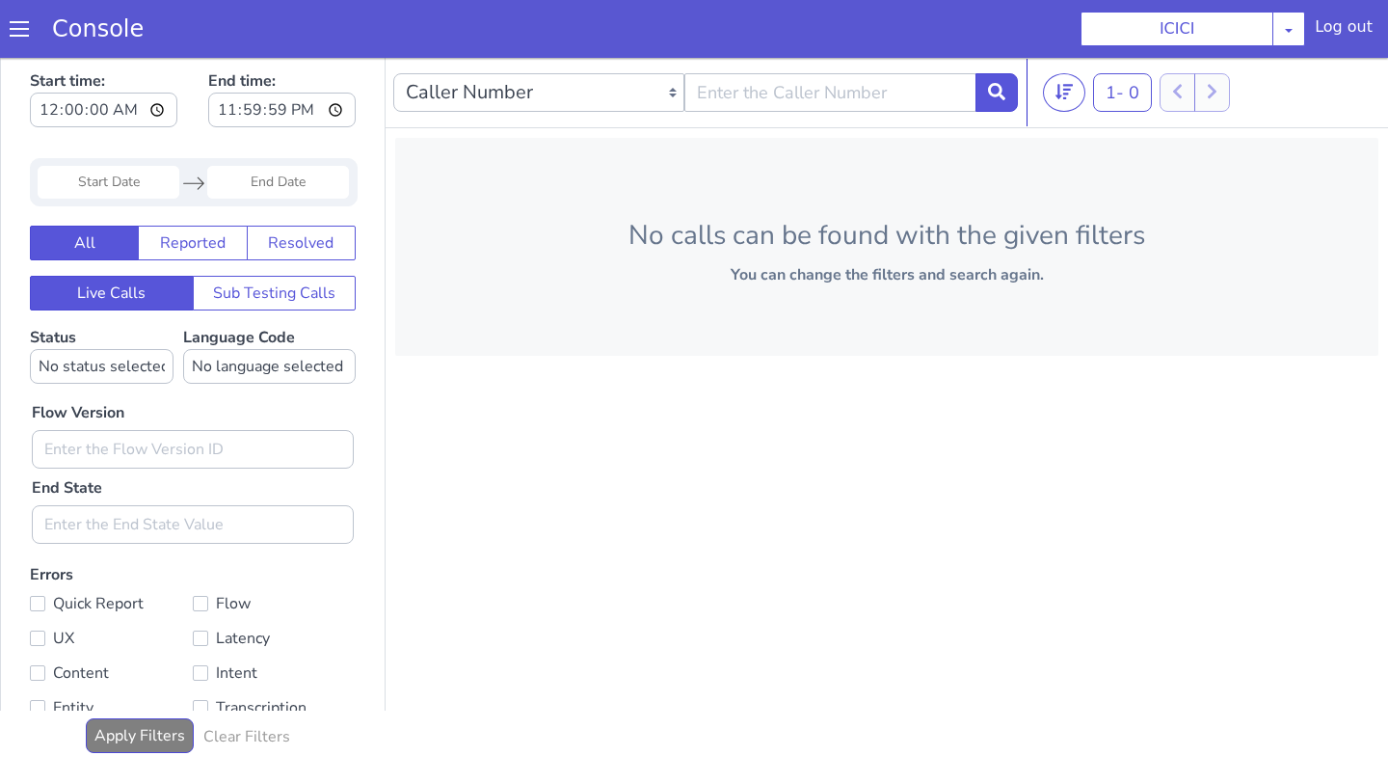
scroll to position [6, 0]
